Goal: Task Accomplishment & Management: Manage account settings

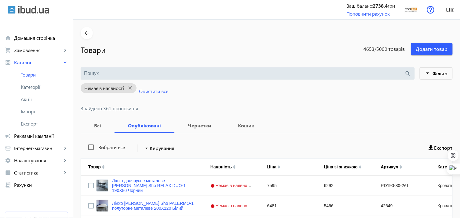
click at [110, 71] on input "search" at bounding box center [244, 73] width 321 height 7
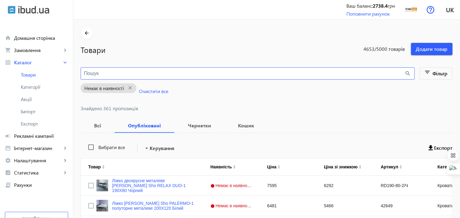
paste input "Урбан/G4-16"
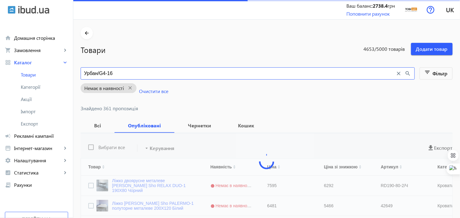
type input "Урбан/G4-16"
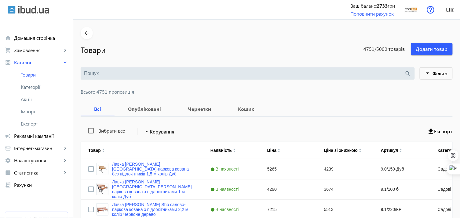
click at [113, 73] on input "search" at bounding box center [244, 73] width 321 height 7
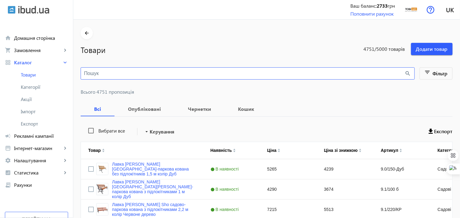
paste input "Урбан/G4-16"
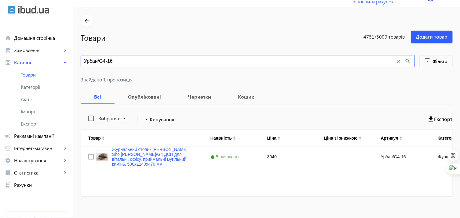
scroll to position [19, 0]
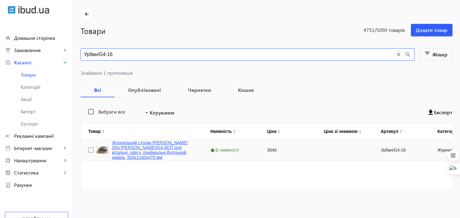
type input "Урбан/G4-16"
click at [142, 146] on link "Журнальний столик Tobi Sho Урбан/G4 ДСП для вітальні, офісу, приймальні Вугільн…" at bounding box center [154, 150] width 84 height 20
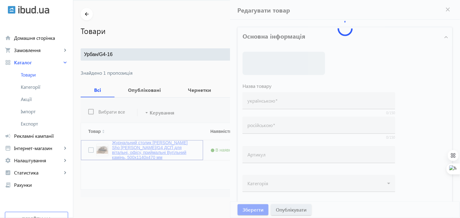
type input "Журнальний столик Tobi Sho Урбан/G4 ДСП для вітальні, офісу, приймальні Вугільн…"
type input "Столик журнальный Tobi Sho Урбан/G4 ДСП для гостинной, офиса, приемной Угольный…"
type input "Урбан/G4-16"
type input "3040"
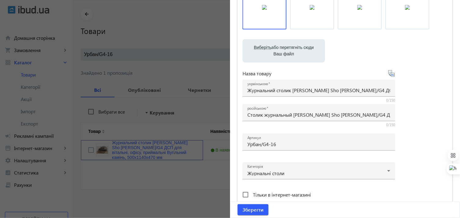
scroll to position [68, 0]
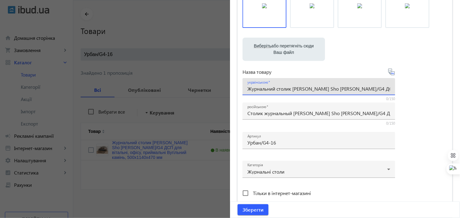
drag, startPoint x: 276, startPoint y: 89, endPoint x: 234, endPoint y: 90, distance: 41.9
click at [234, 90] on div "Основна інформація Виберіть або перетягніть сюди Ваш файл 1290868cbc730c8e50675…" at bounding box center [345, 197] width 230 height 491
click at [248, 90] on input "столик Tobi Sho Урбан/G4 ДСП для вітальні, офісу, приймальні Вугільний камінь, …" at bounding box center [319, 88] width 143 height 6
click at [264, 89] on input "Столик Tobi Sho Урбан/G4 ДСП для вітальні, офісу, приймальні Вугільний камінь, …" at bounding box center [319, 88] width 143 height 6
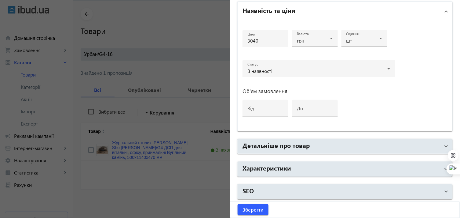
type input "Столик журнальний Tobi Sho Урбан/G4 ДСП для вітальні, офісу, приймальні Вугільн…"
click at [290, 149] on mat-panel-title "Детальніше про товар" at bounding box center [342, 146] width 198 height 11
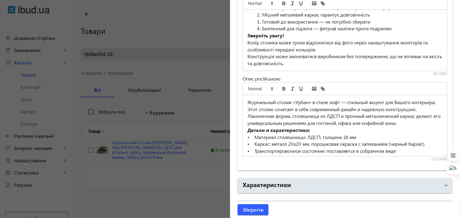
scroll to position [495, 0]
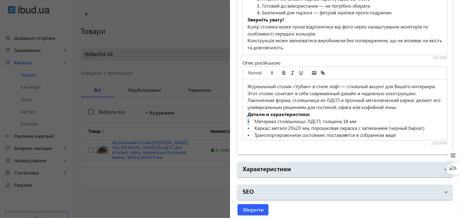
click at [245, 127] on div "Журнальный столик «Урбан» в стиле лофт — стильный акцент для Вашего интерьера. …" at bounding box center [345, 109] width 205 height 61
copy p "•"
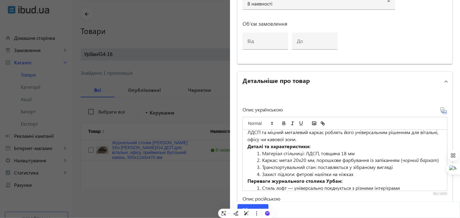
scroll to position [17, 0]
click at [261, 151] on li "Матеріал стільниці: ЛДСП, товщина 18 мм" at bounding box center [349, 154] width 188 height 7
paste div
click at [261, 160] on li "Каркас: метал 20х20 мм, порошкове фарбування із запіканням ( чорний бархат )" at bounding box center [349, 160] width 188 height 7
click at [261, 168] on li "Транспортувальний стан: поставляється у зібраному вигляді" at bounding box center [349, 167] width 188 height 7
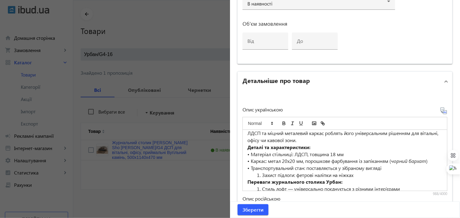
click at [261, 172] on li "Захист підлоги: фетрові наліпки на ніжках" at bounding box center [349, 175] width 188 height 7
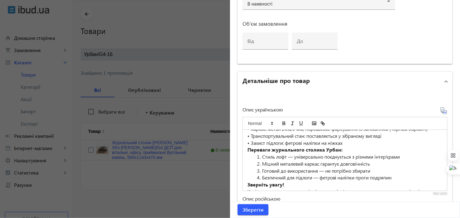
scroll to position [44, 0]
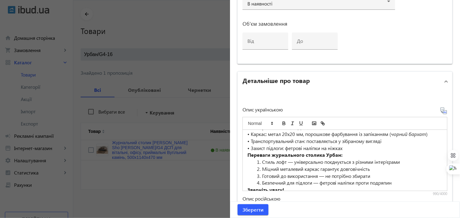
click at [262, 161] on li "Стиль лофт — універсально поєднується з різними інтер’єрами" at bounding box center [349, 161] width 188 height 7
click at [260, 167] on li "Міцний металевий каркас гарантує довговічність" at bounding box center [349, 168] width 188 height 7
click at [261, 175] on li "Готовий до використання — не потрібно збирати" at bounding box center [349, 175] width 188 height 7
click at [262, 181] on li "Безпечний для підлоги — фетрові наліпки проти подряпин" at bounding box center [349, 182] width 188 height 7
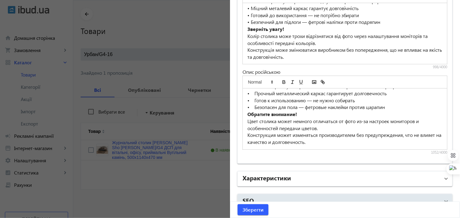
scroll to position [495, 0]
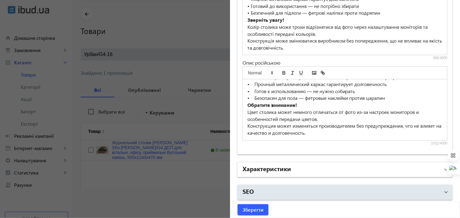
click at [261, 170] on h2 "Характеристики" at bounding box center [267, 168] width 49 height 9
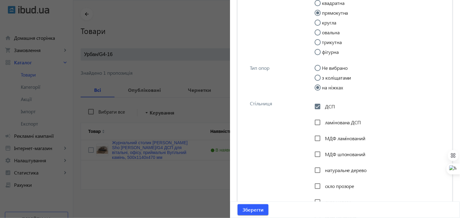
scroll to position [766, 0]
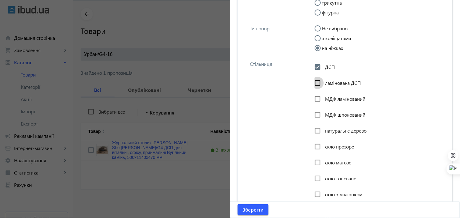
drag, startPoint x: 315, startPoint y: 86, endPoint x: 315, endPoint y: 82, distance: 4.0
click at [315, 85] on input "ламінована ДСП" at bounding box center [318, 83] width 12 height 12
checkbox input "true"
click at [313, 63] on input "ДСП" at bounding box center [318, 67] width 12 height 12
click at [314, 67] on input "ДСП" at bounding box center [318, 67] width 12 height 12
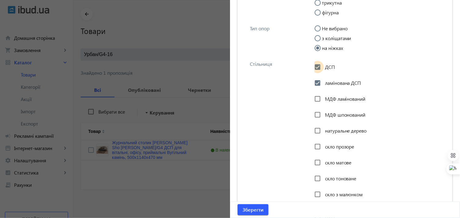
checkbox input "true"
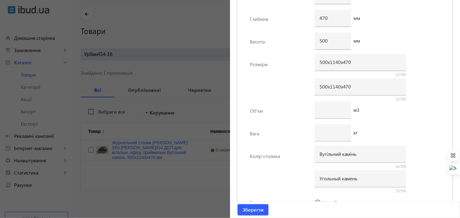
scroll to position [1106, 0]
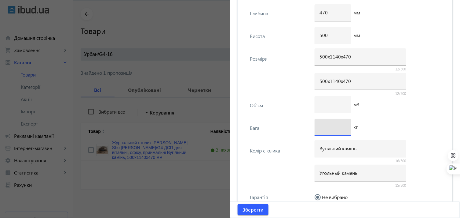
click at [324, 125] on input "number" at bounding box center [333, 127] width 27 height 6
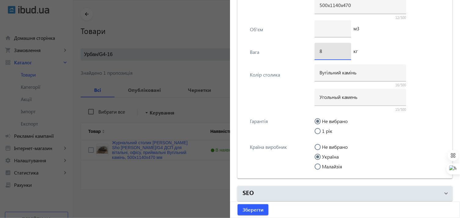
scroll to position [1184, 0]
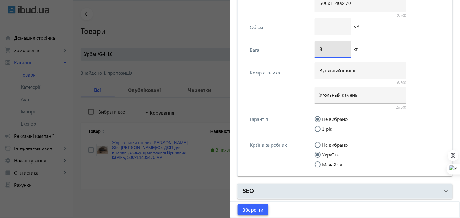
type input "8"
click at [255, 211] on span "Зберегти" at bounding box center [253, 209] width 21 height 7
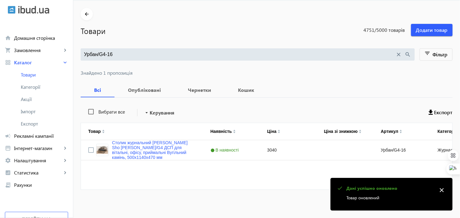
scroll to position [0, 0]
